Goal: Check status: Check status

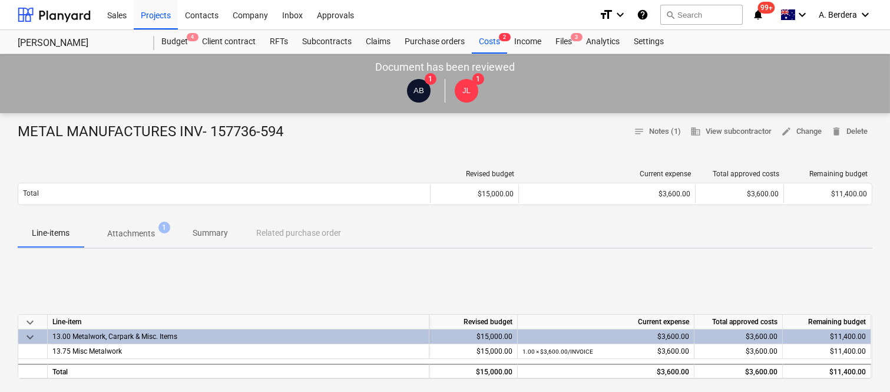
click at [140, 234] on p "Attachments" at bounding box center [131, 233] width 48 height 12
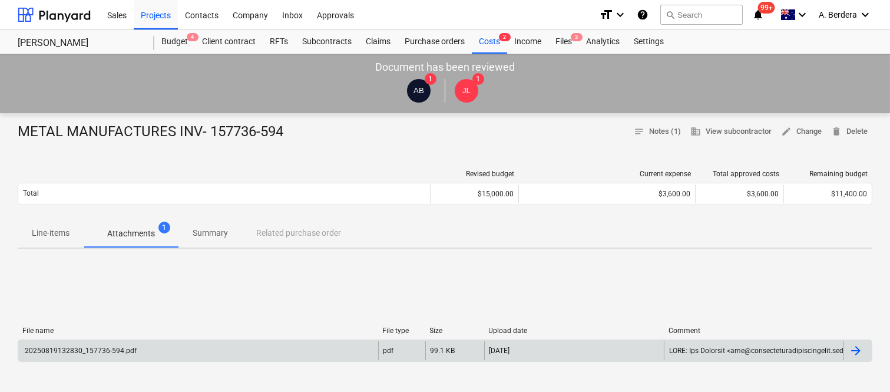
click at [185, 346] on div "20250819132830_157736-594.pdf" at bounding box center [198, 350] width 360 height 19
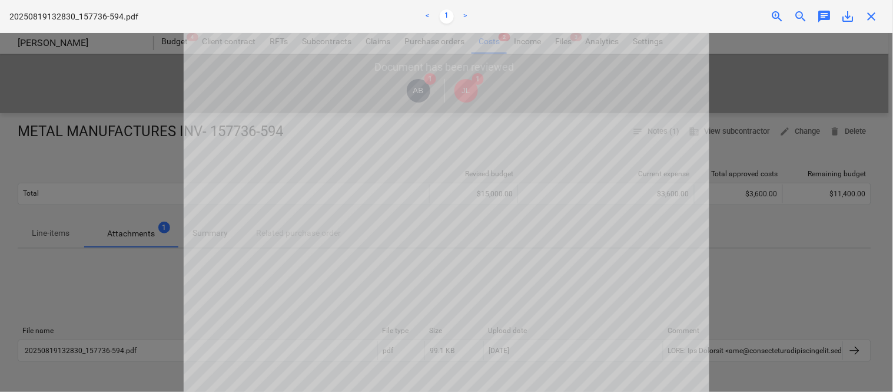
click at [872, 15] on span "close" at bounding box center [872, 16] width 14 height 14
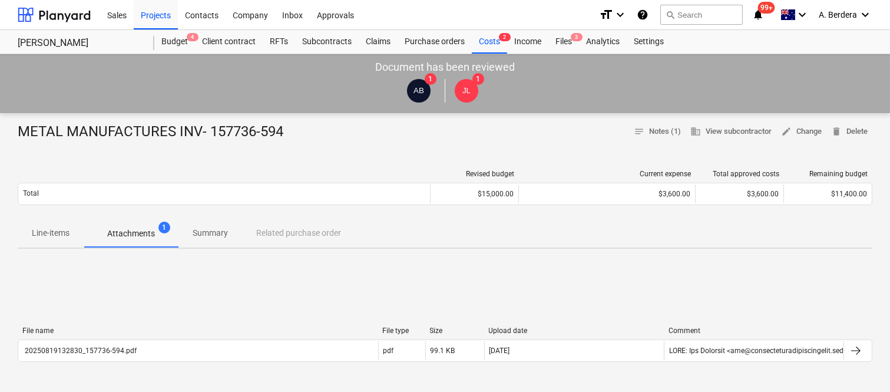
click at [204, 232] on p "Summary" at bounding box center [210, 233] width 35 height 12
